Goal: Task Accomplishment & Management: Manage account settings

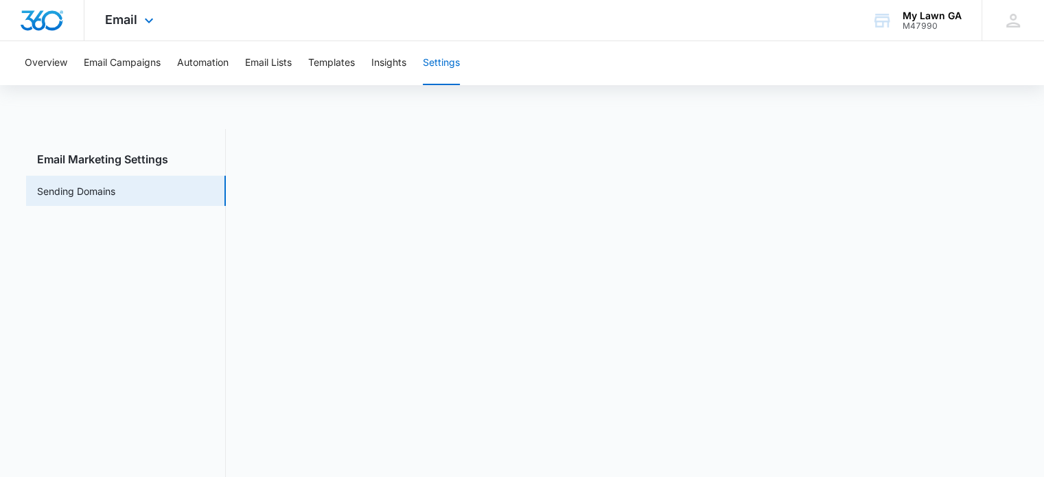
click at [62, 33] on div at bounding box center [42, 20] width 84 height 41
click at [55, 27] on img "Dashboard" at bounding box center [42, 20] width 44 height 21
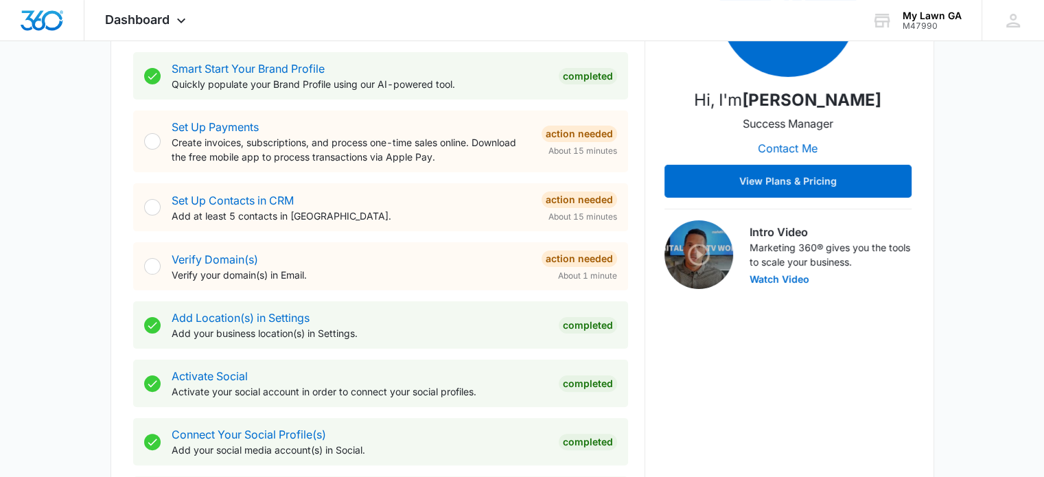
scroll to position [271, 0]
